Goal: Task Accomplishment & Management: Manage account settings

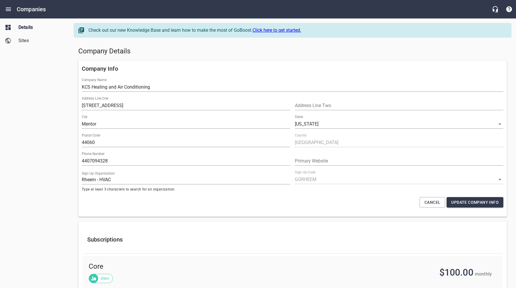
select select "[US_STATE]"
select select "48"
click at [7, 9] on icon "Open drawer" at bounding box center [8, 9] width 7 height 7
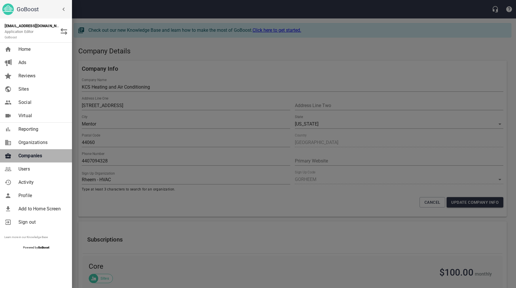
click at [32, 154] on span "Companies" at bounding box center [41, 155] width 47 height 7
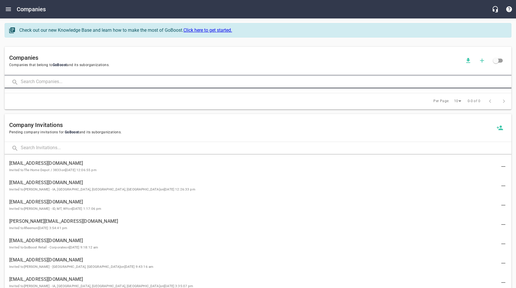
click at [84, 83] on input "text" at bounding box center [266, 82] width 491 height 12
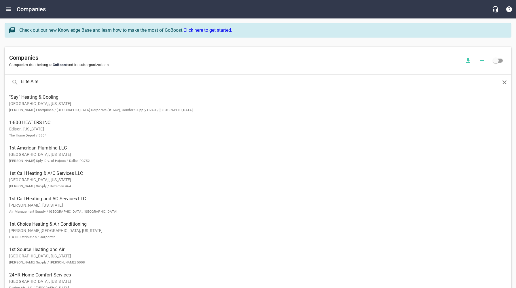
type input "Elite Aire"
click button at bounding box center [0, 0] width 0 height 0
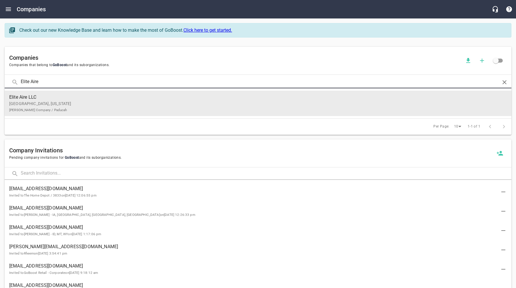
click at [71, 103] on p "Mayfield, [US_STATE] [PERSON_NAME] Company / Paducah" at bounding box center [253, 107] width 489 height 12
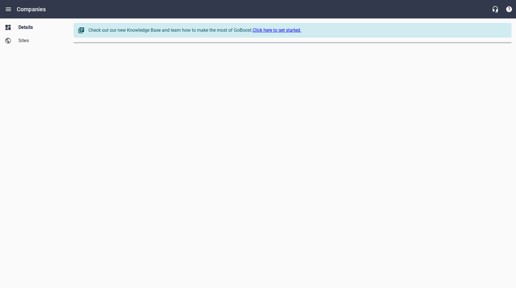
select select "[US_STATE]"
select select "62"
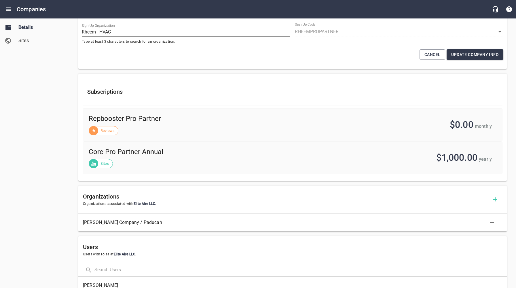
scroll to position [252, 0]
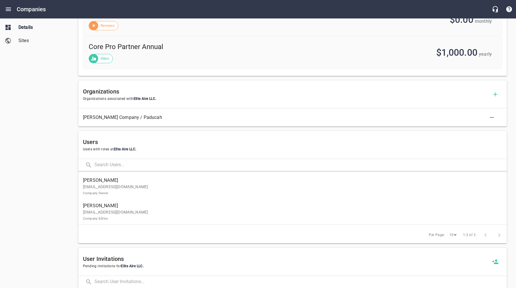
click at [43, 214] on div "Details Sites" at bounding box center [34, 144] width 69 height 288
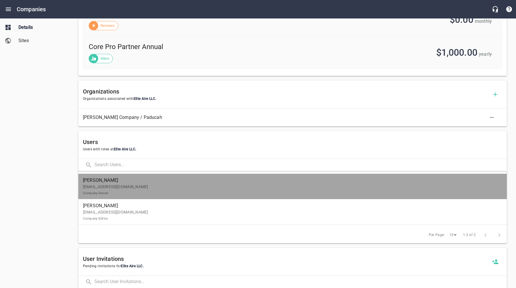
drag, startPoint x: 118, startPoint y: 178, endPoint x: 119, endPoint y: 182, distance: 3.6
click at [118, 178] on span "[PERSON_NAME]" at bounding box center [290, 180] width 415 height 7
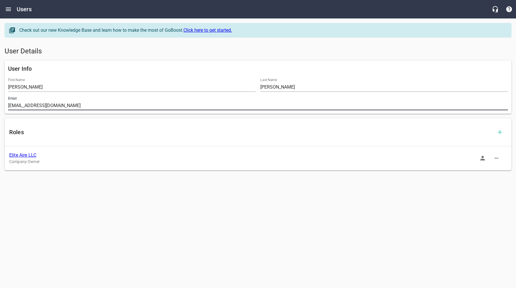
drag, startPoint x: 46, startPoint y: 106, endPoint x: 6, endPoint y: 109, distance: 40.2
click at [5, 106] on div "User Info First Name [PERSON_NAME] Last Name [PERSON_NAME] Email [EMAIL_ADDRESS…" at bounding box center [258, 87] width 507 height 53
click at [481, 157] on icon "button" at bounding box center [482, 157] width 7 height 7
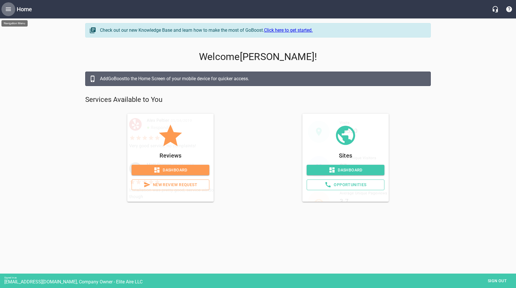
click at [10, 8] on icon "Open drawer" at bounding box center [8, 9] width 7 height 7
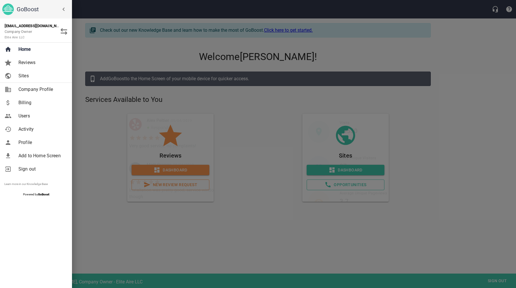
click at [31, 102] on span "Billing" at bounding box center [41, 102] width 47 height 7
